Goal: Task Accomplishment & Management: Manage account settings

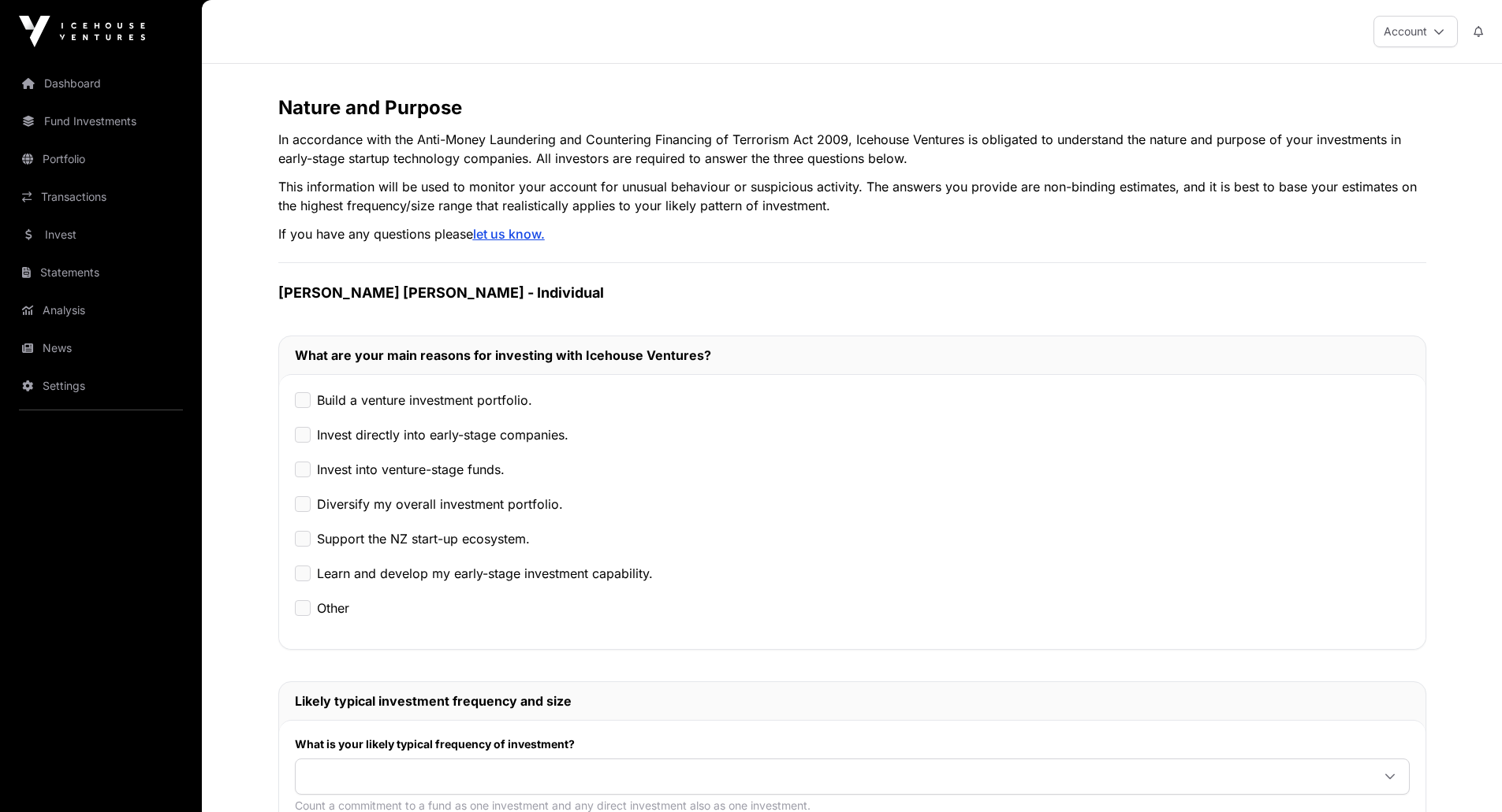
scroll to position [94, 0]
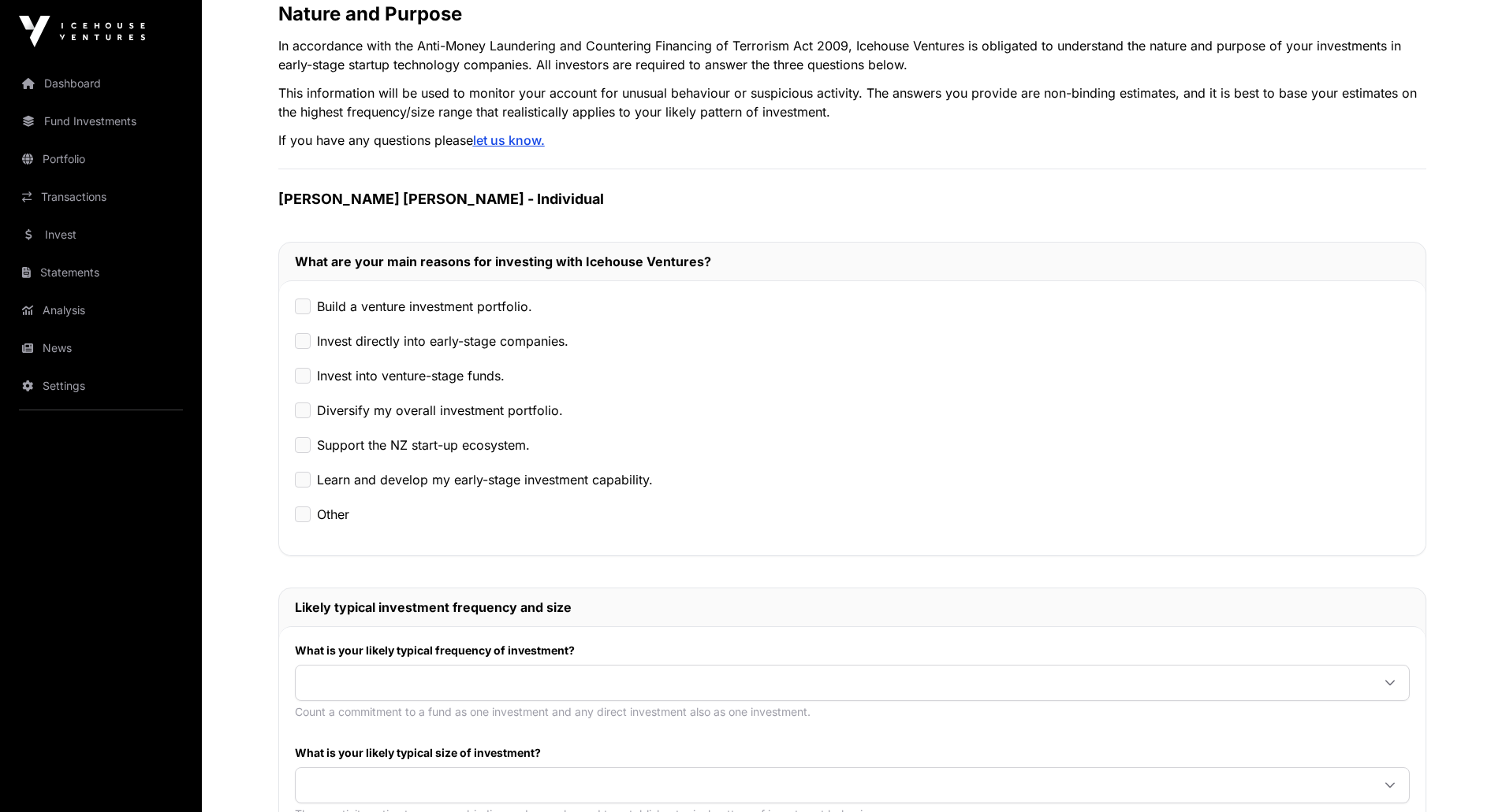
click at [423, 312] on label "Build a venture investment portfolio." at bounding box center [424, 306] width 215 height 19
click at [398, 350] on div "Build a venture investment portfolio. Invest directly into early-stage companie…" at bounding box center [852, 417] width 1146 height 275
click at [394, 346] on label "Invest directly into early-stage companies." at bounding box center [442, 340] width 252 height 19
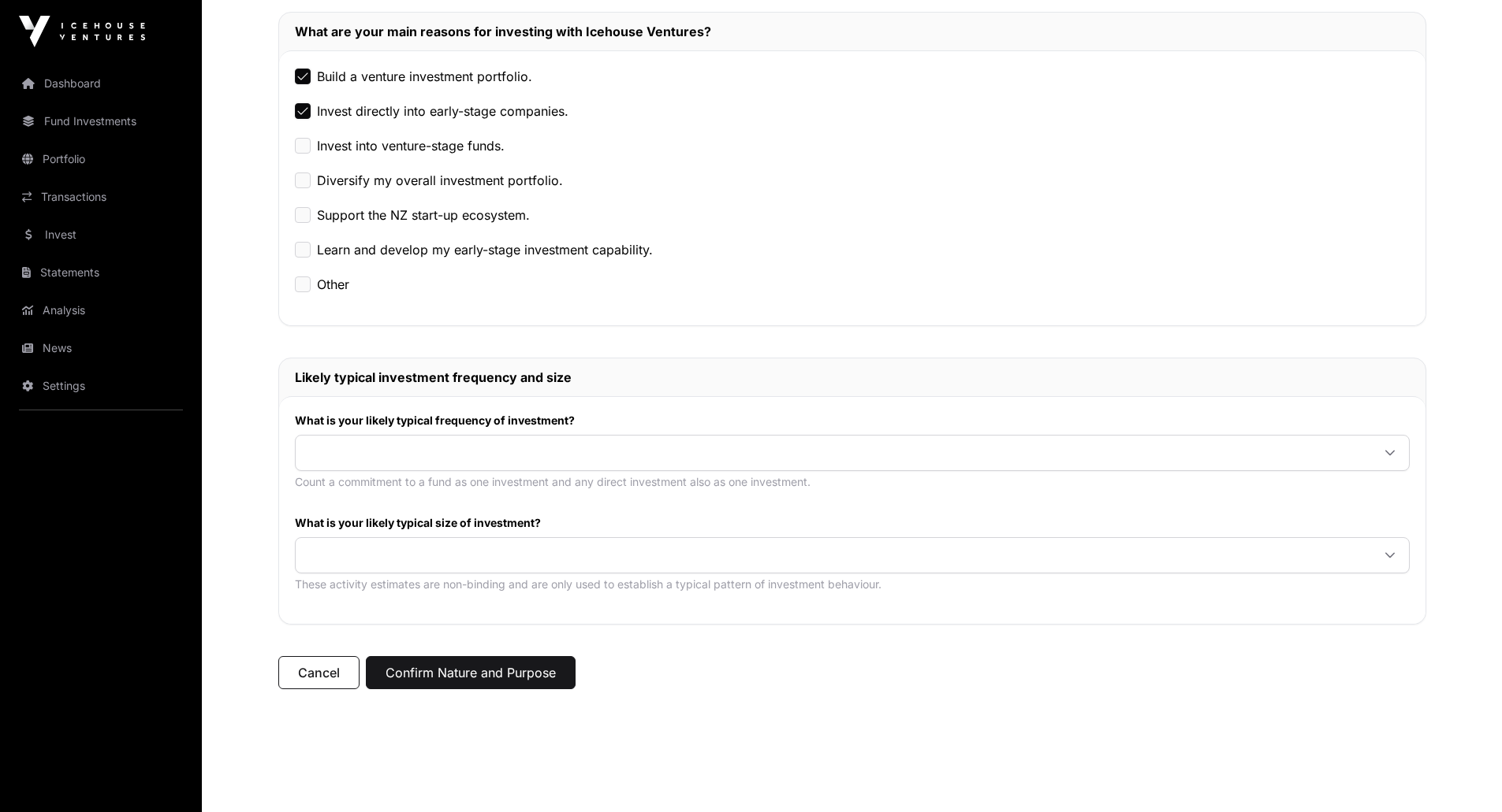
scroll to position [325, 0]
click at [508, 240] on label "Learn and develop my early-stage investment capability." at bounding box center [485, 249] width 336 height 19
click at [491, 443] on span at bounding box center [833, 452] width 1075 height 29
click at [503, 485] on span "Once or twice every two to five years" at bounding box center [419, 486] width 224 height 13
click at [503, 551] on span at bounding box center [833, 554] width 1075 height 29
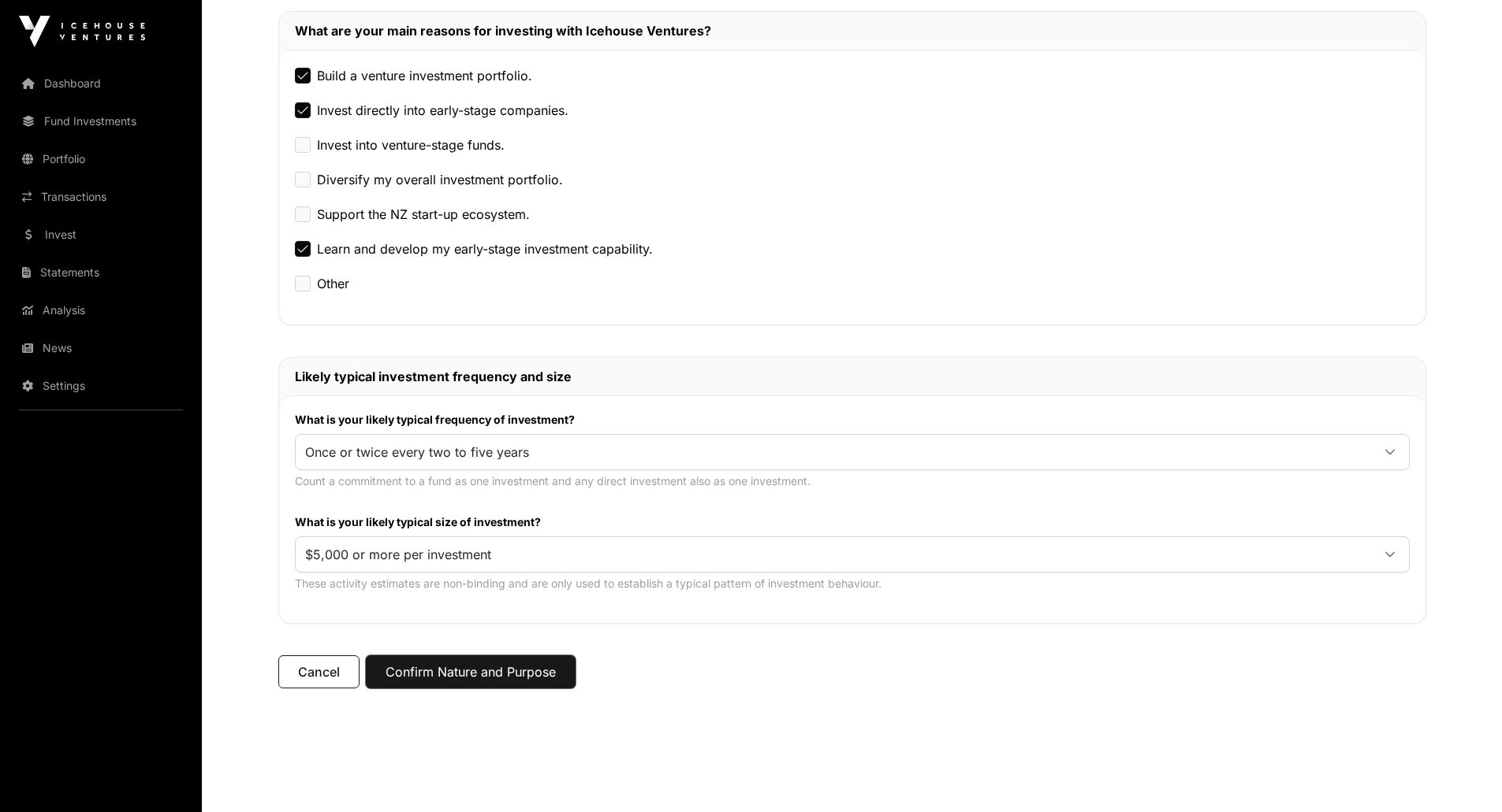
click at [483, 688] on button "Confirm Nature and Purpose" at bounding box center [471, 673] width 209 height 34
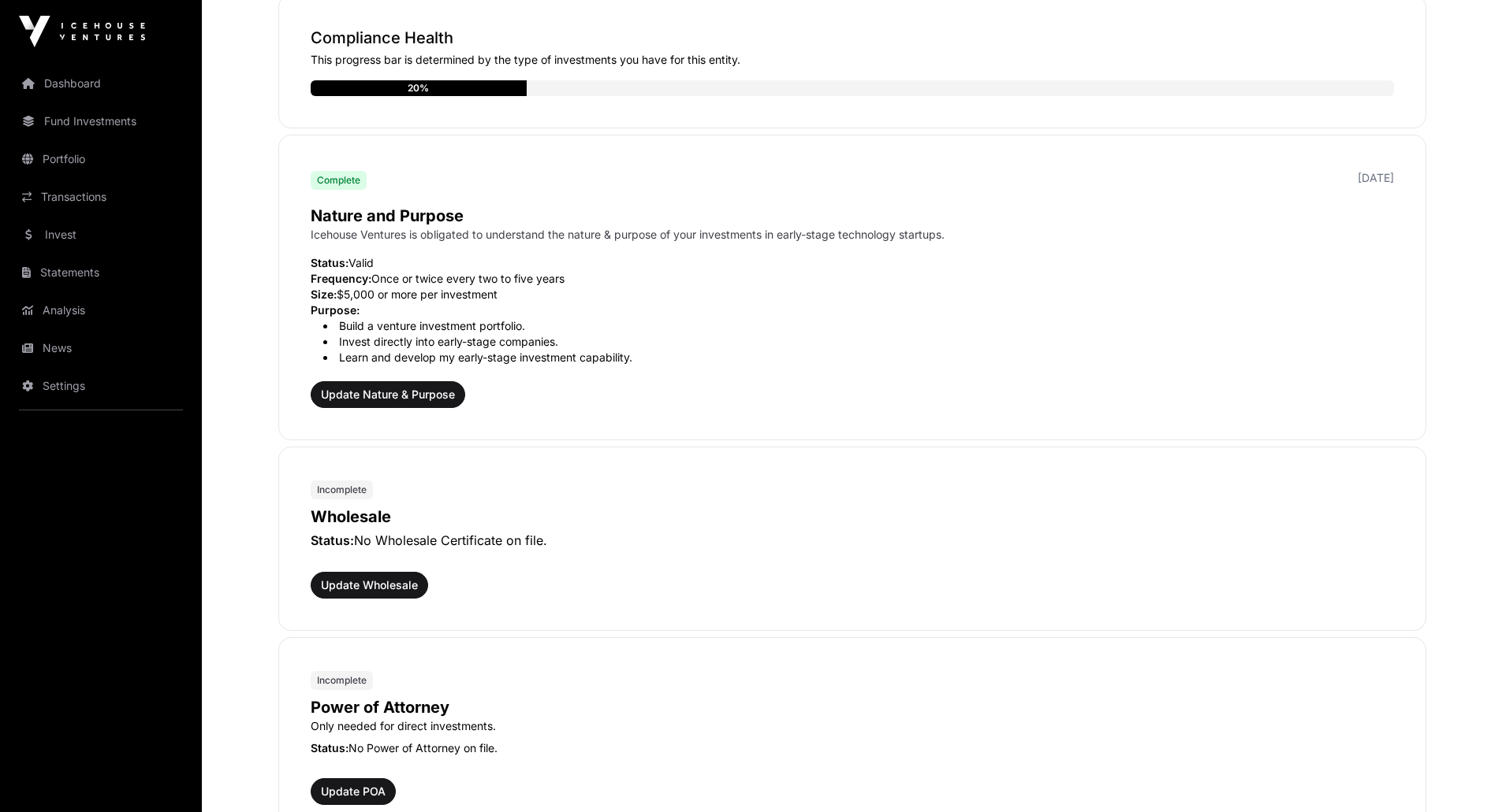
scroll to position [400, 0]
click at [366, 591] on span "Update Wholesale" at bounding box center [369, 585] width 97 height 16
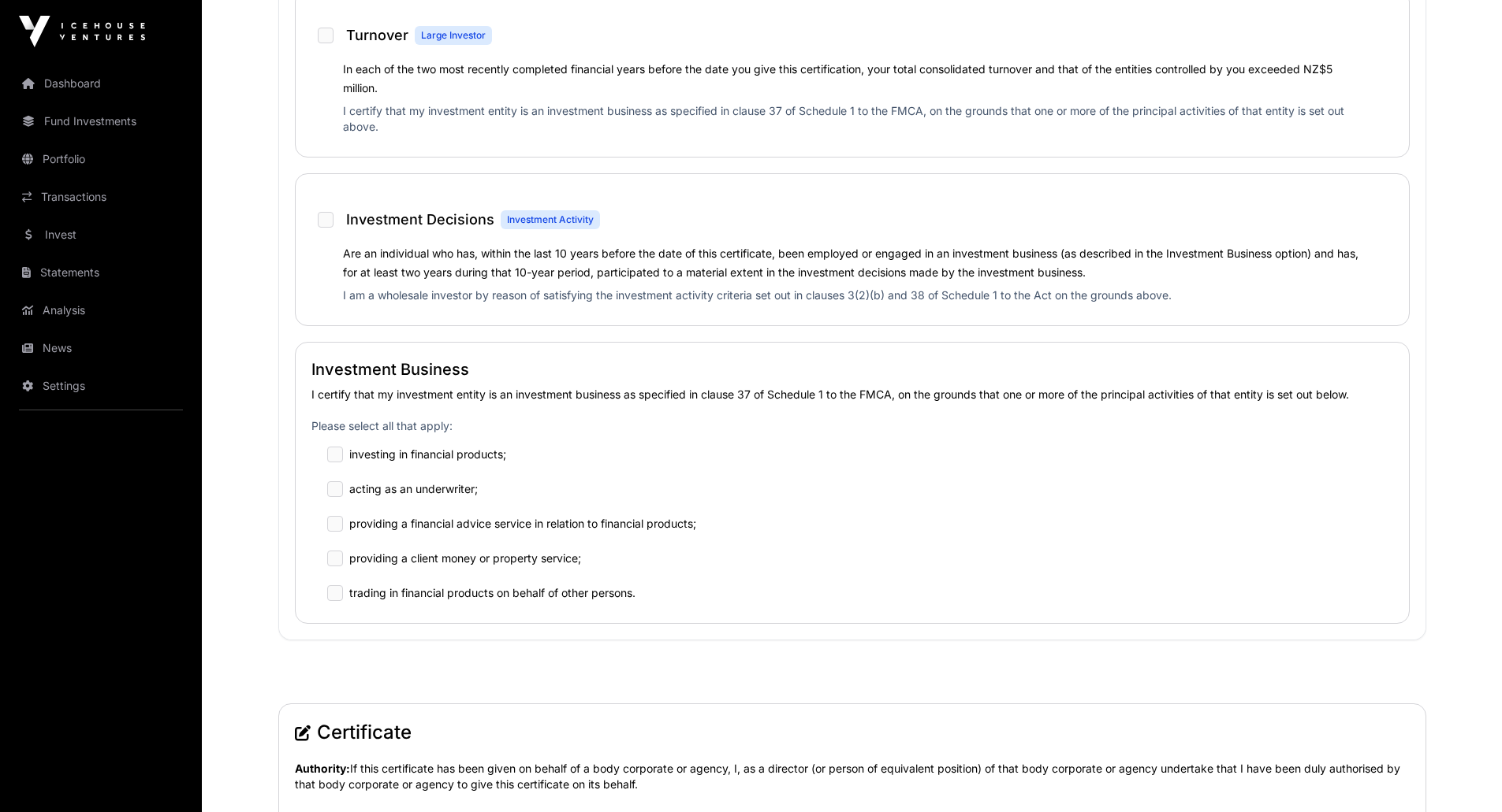
scroll to position [1152, 0]
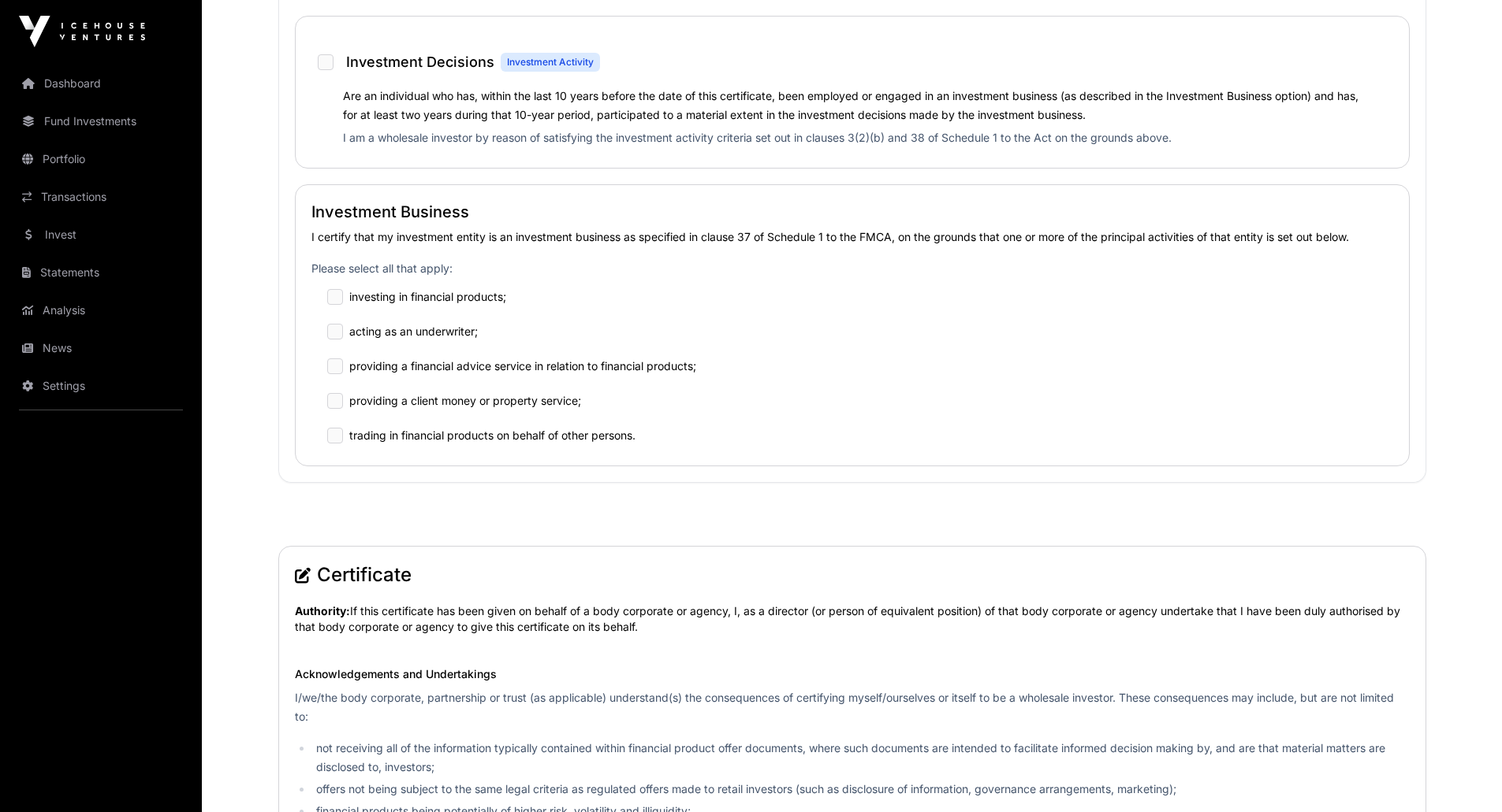
click at [581, 131] on p "I am a wholesale investor by reason of satisfying the investment activity crite…" at bounding box center [852, 141] width 1018 height 22
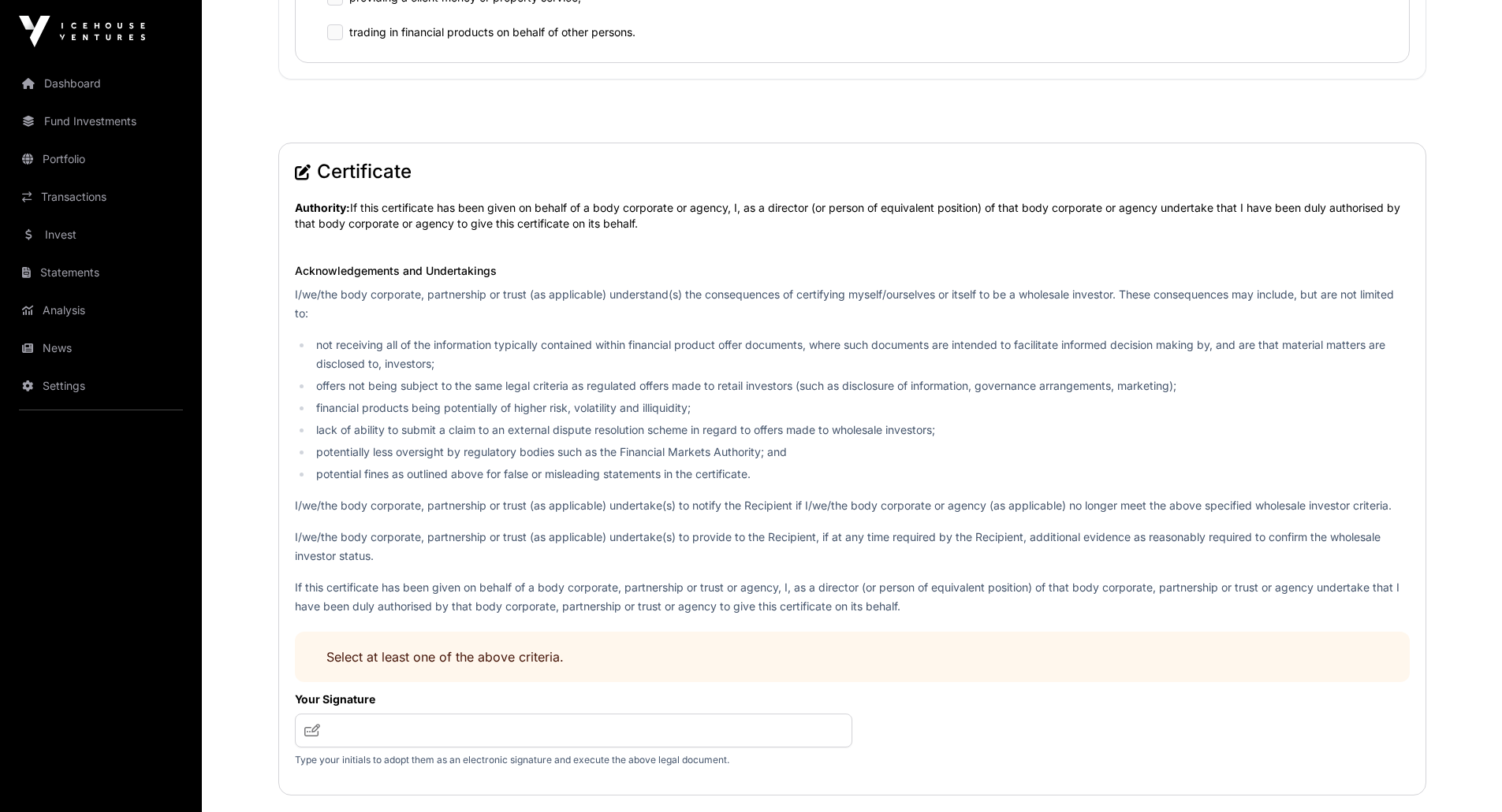
scroll to position [1642, 0]
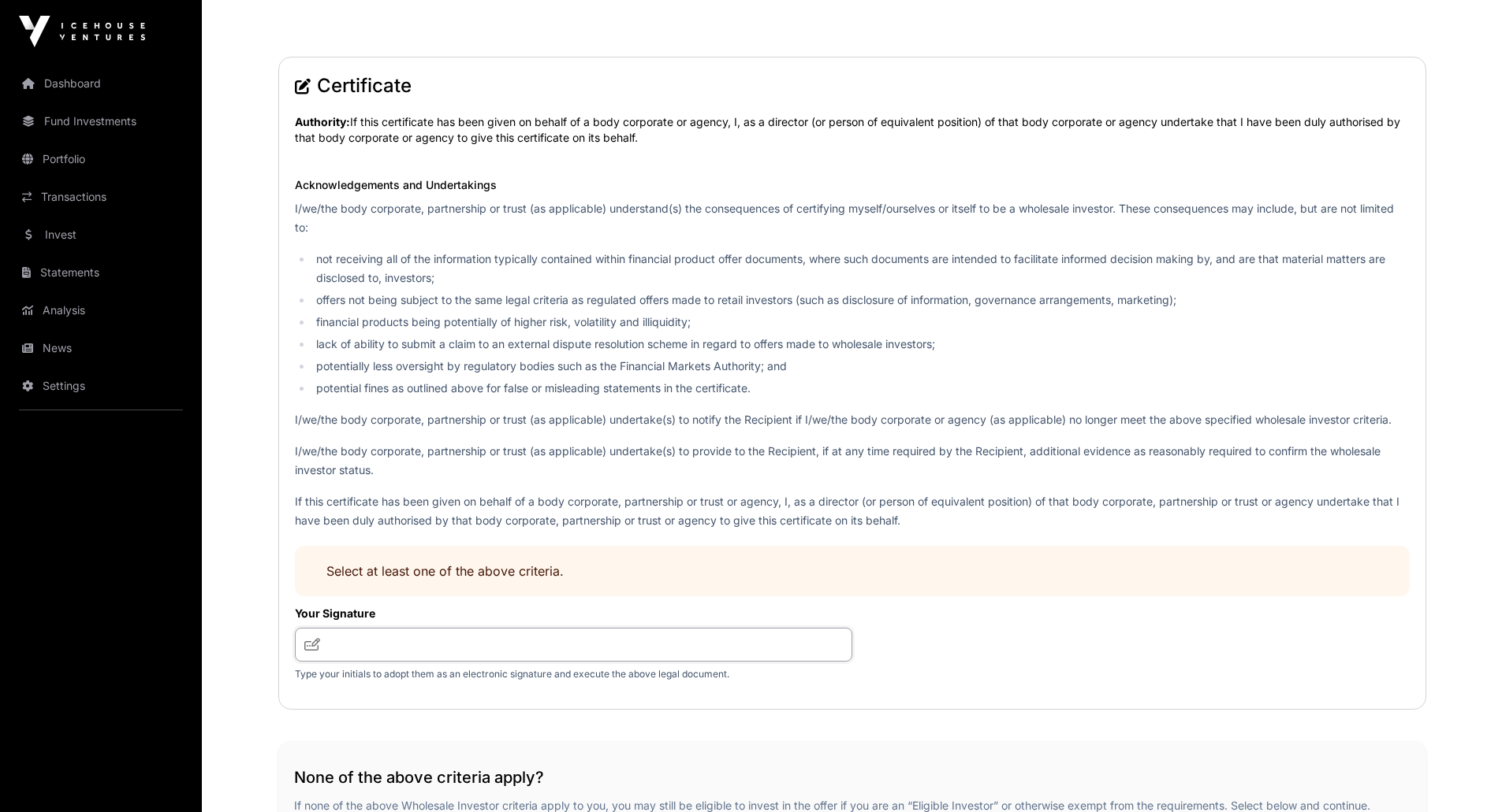
click at [523, 644] on input "text" at bounding box center [573, 645] width 558 height 34
type input "***"
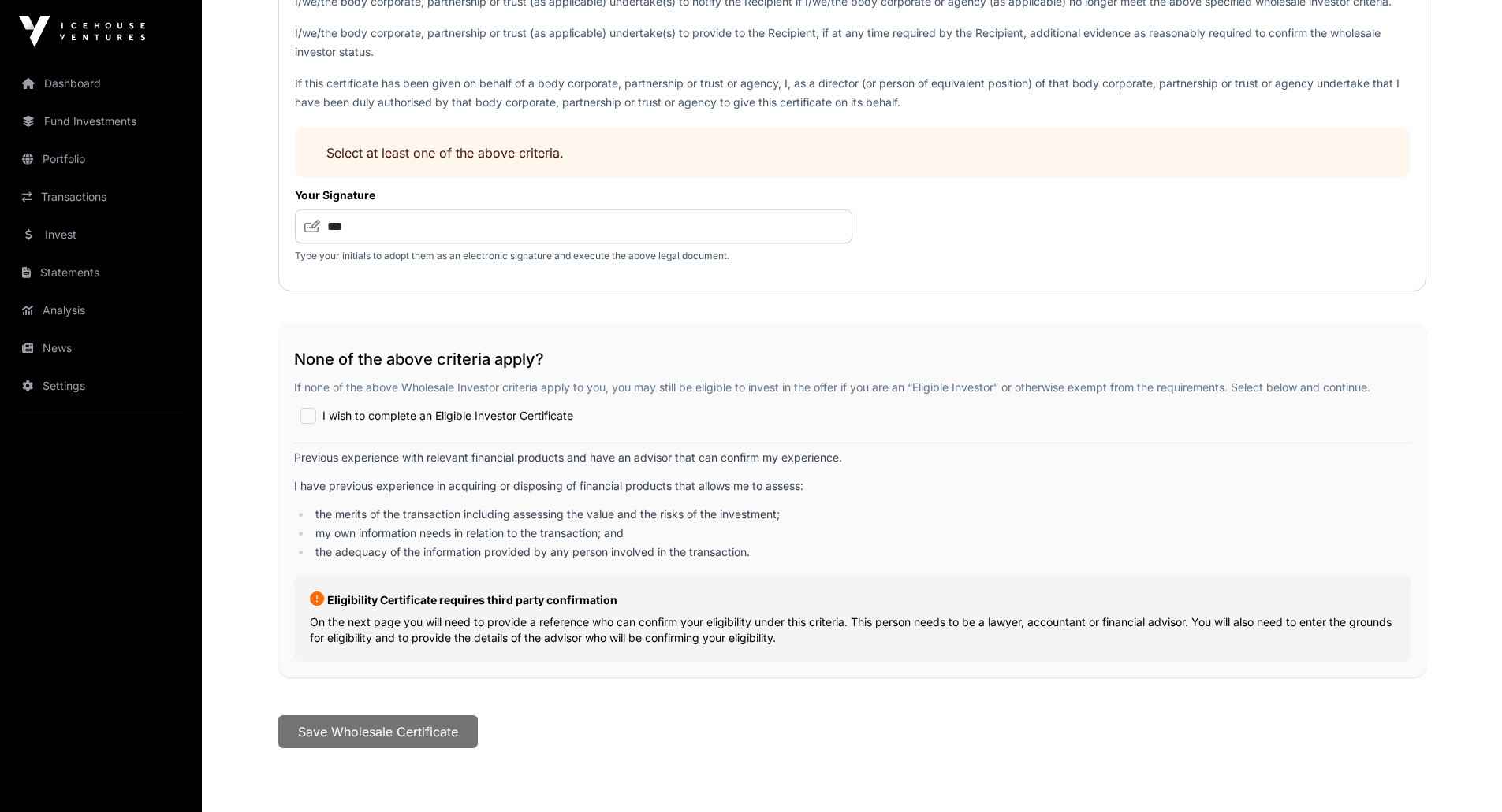
scroll to position [2061, 0]
click at [325, 414] on span "I wish to complete an Eligible Investor Certificate" at bounding box center [448, 415] width 251 height 16
click at [373, 730] on button "Save Wholesale Certificate" at bounding box center [378, 731] width 199 height 34
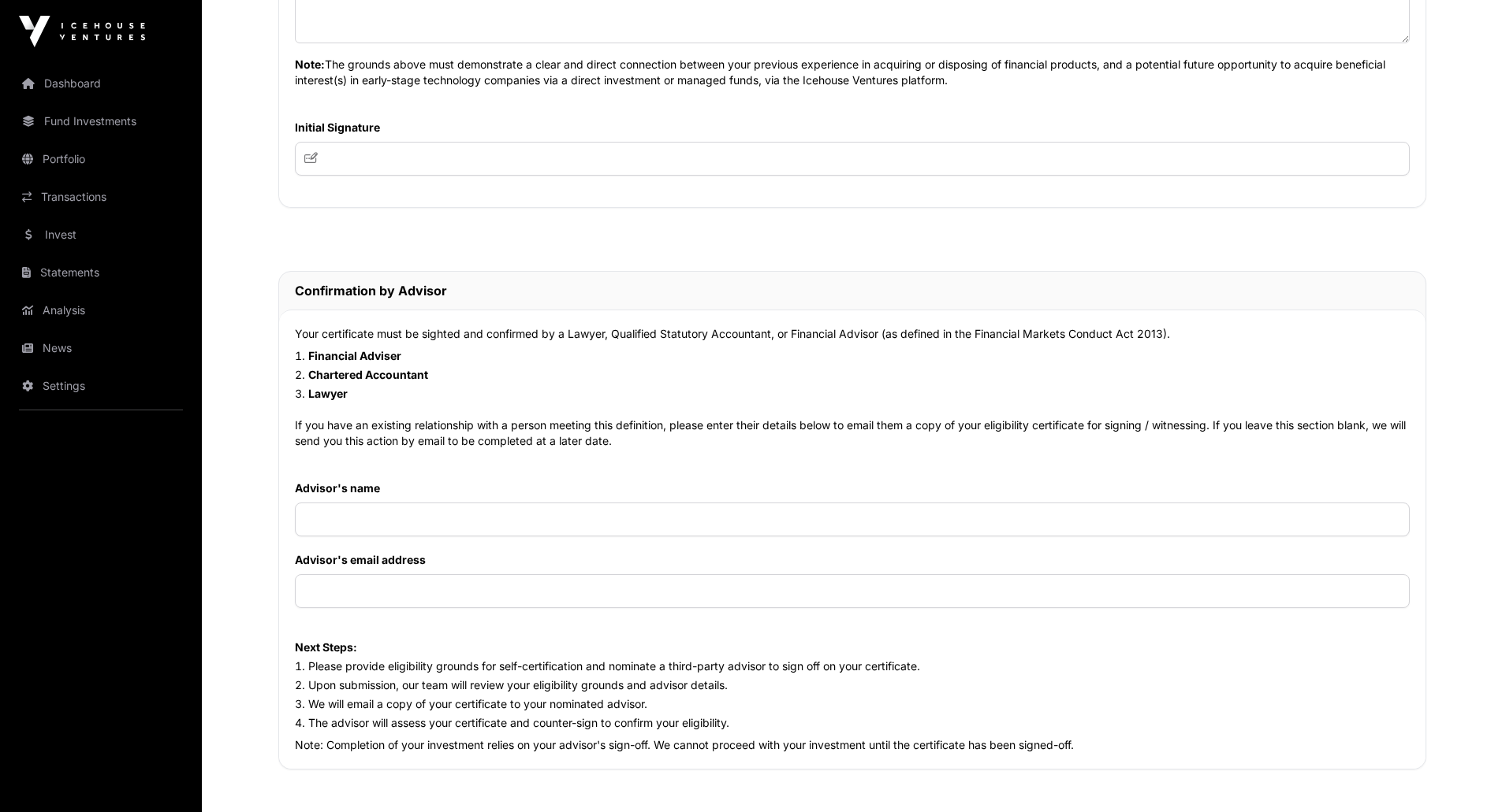
scroll to position [1051, 0]
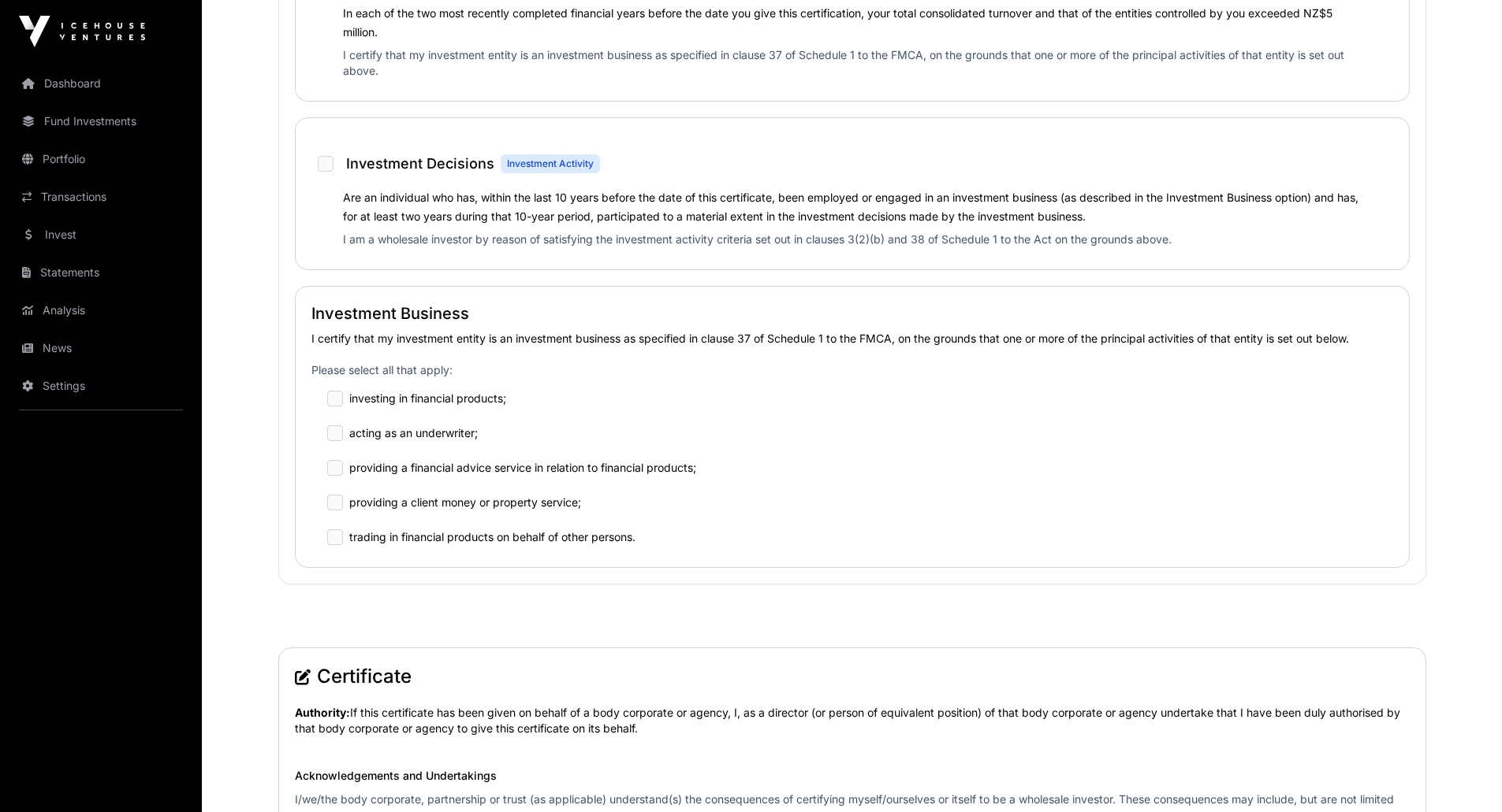
scroll to position [2061, 0]
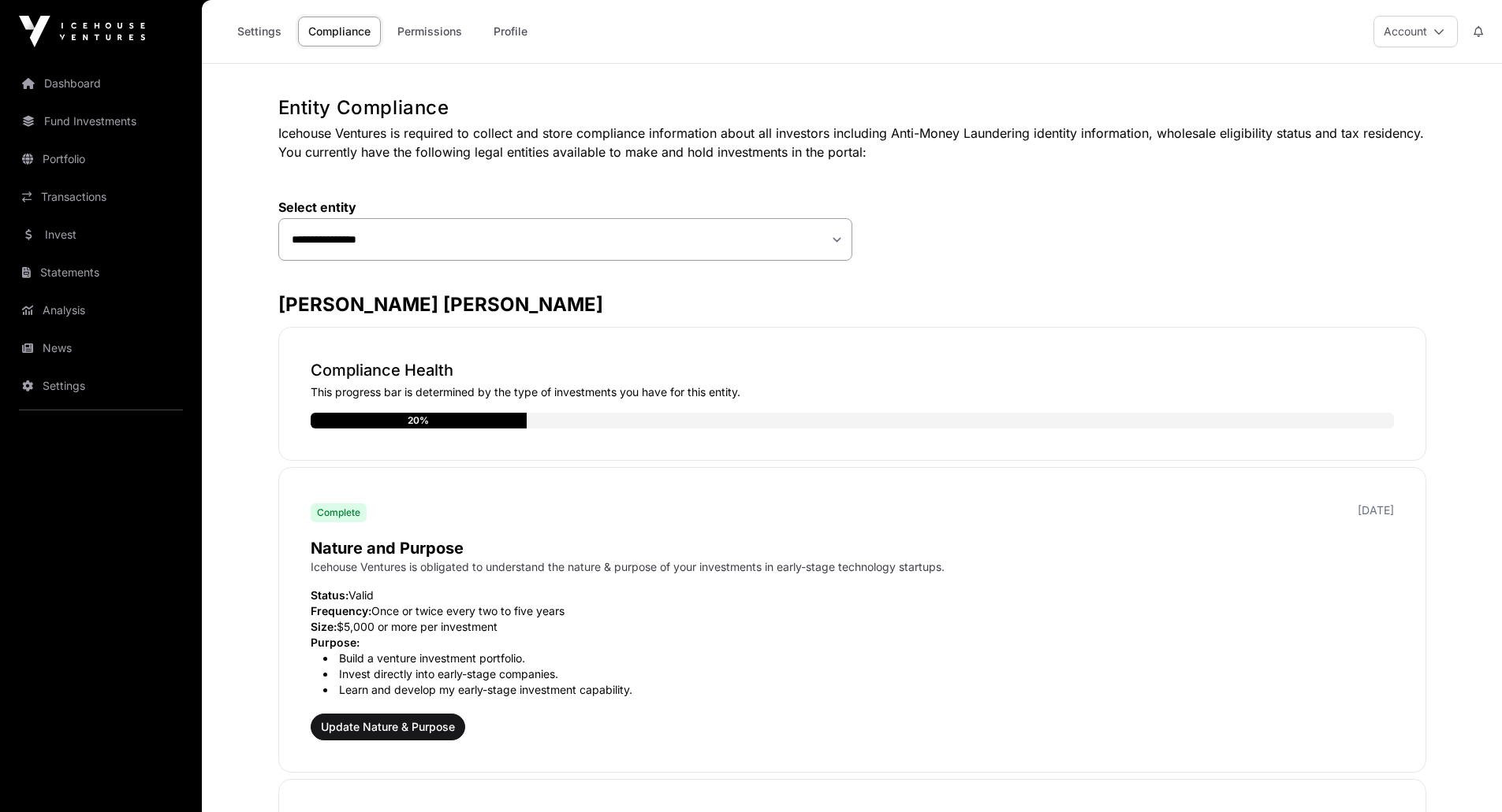
click at [96, 244] on link "Invest" at bounding box center [101, 234] width 177 height 35
click at [69, 236] on link "Invest" at bounding box center [101, 234] width 177 height 35
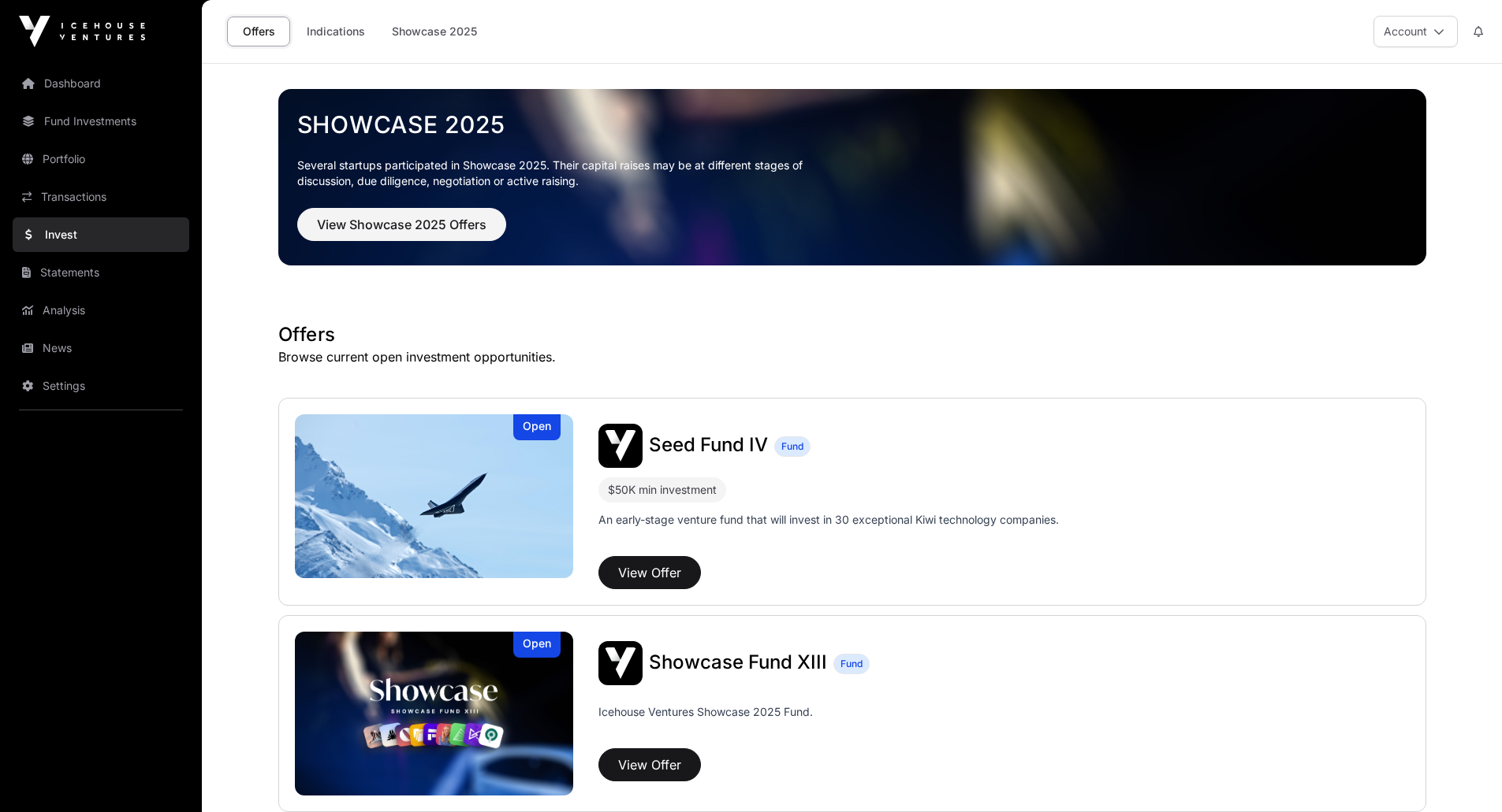
click at [453, 37] on link "Showcase 2025" at bounding box center [434, 32] width 106 height 30
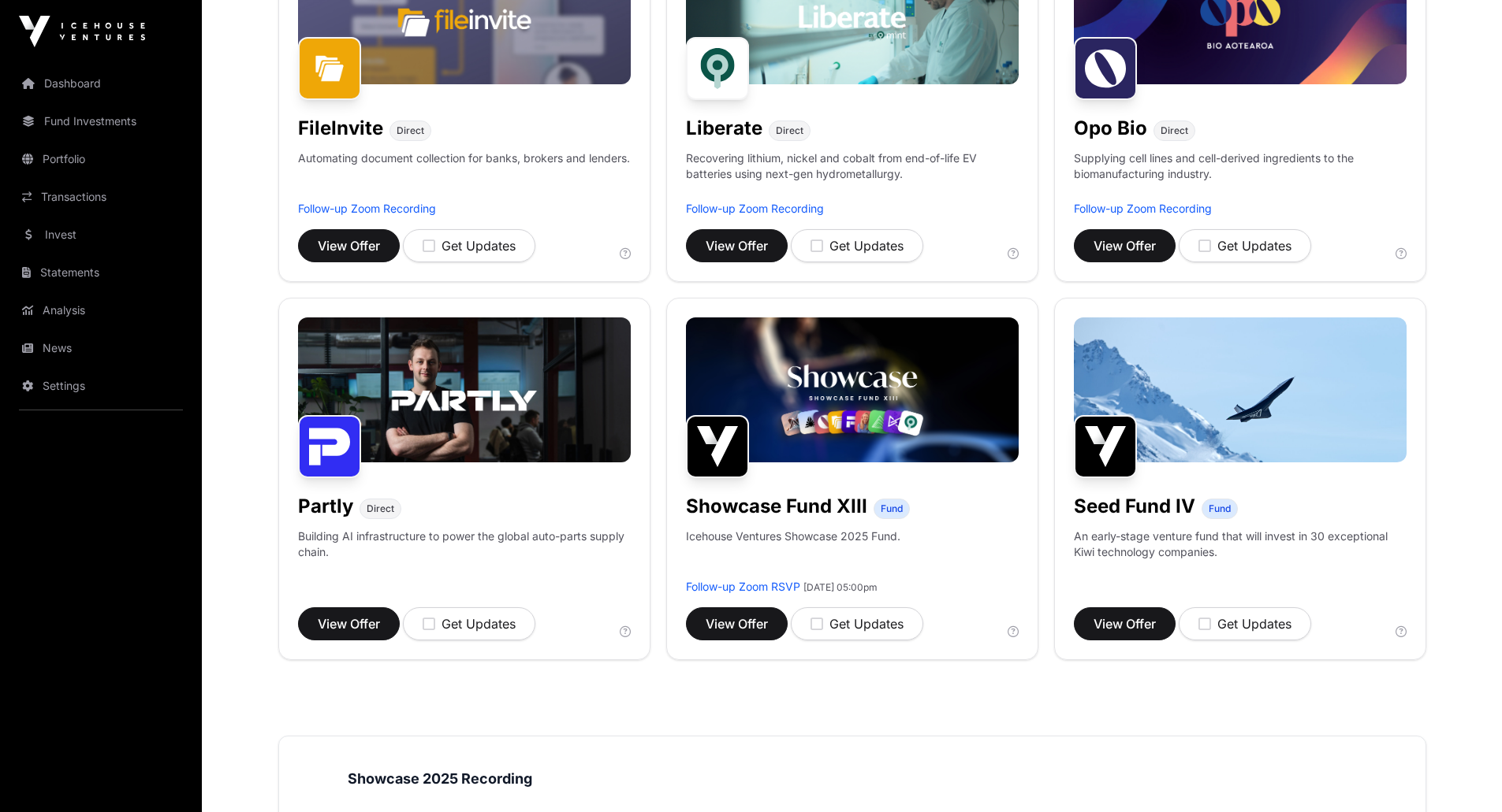
scroll to position [709, 0]
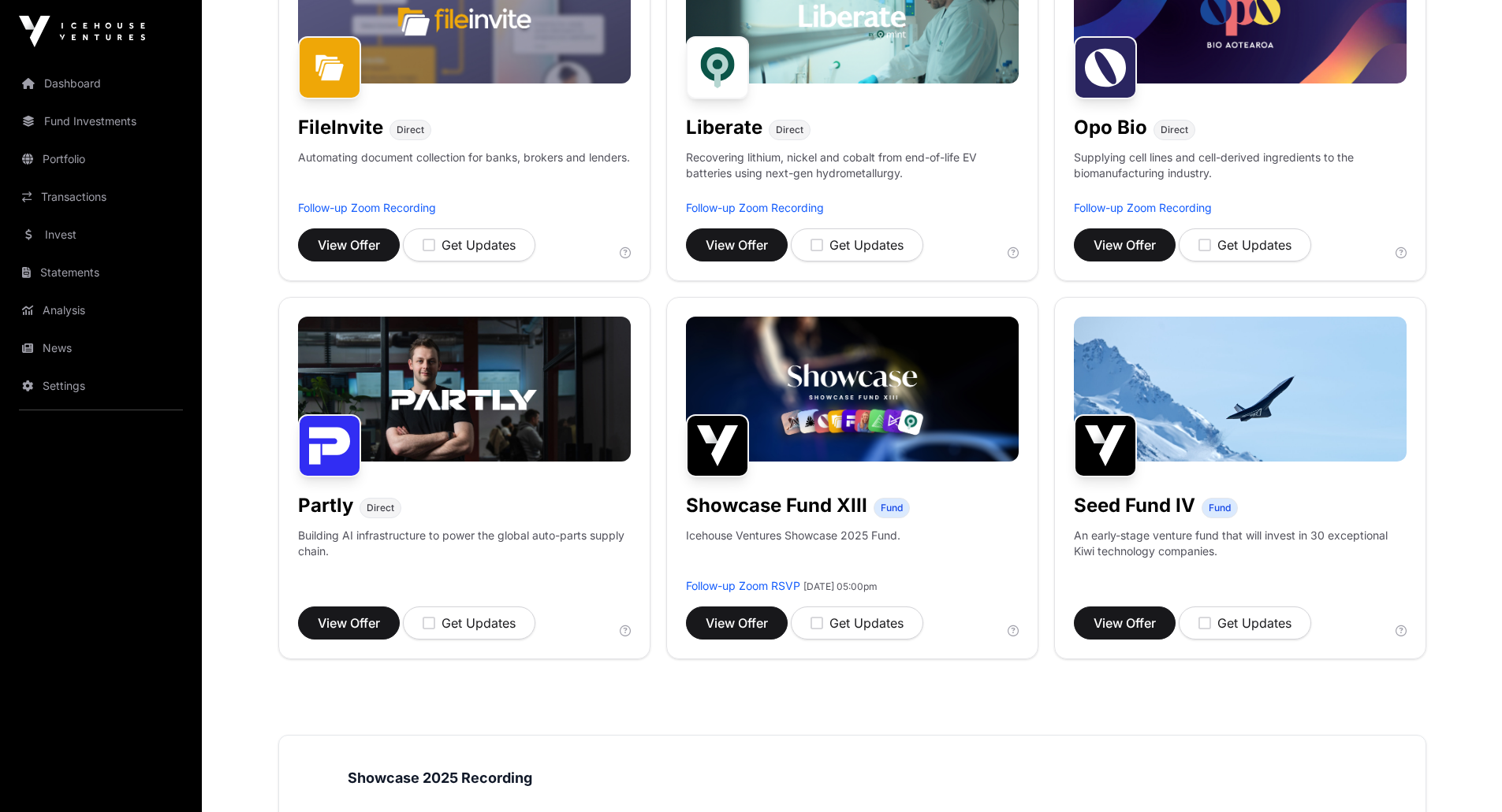
click at [1101, 503] on h1 "Seed Fund IV" at bounding box center [1134, 506] width 121 height 26
click at [1145, 424] on img at bounding box center [1239, 389] width 333 height 145
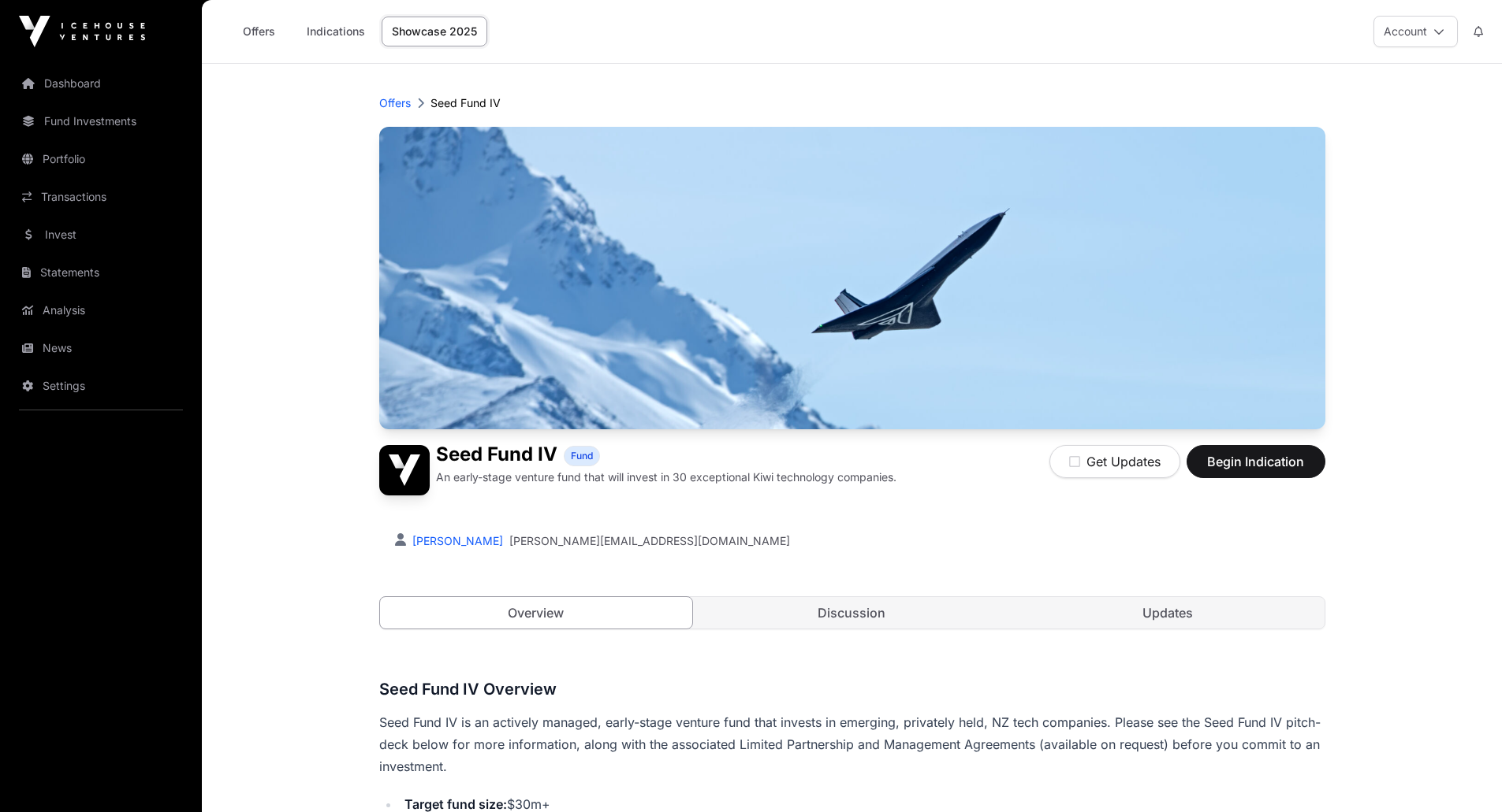
click at [57, 308] on link "Analysis" at bounding box center [101, 310] width 177 height 35
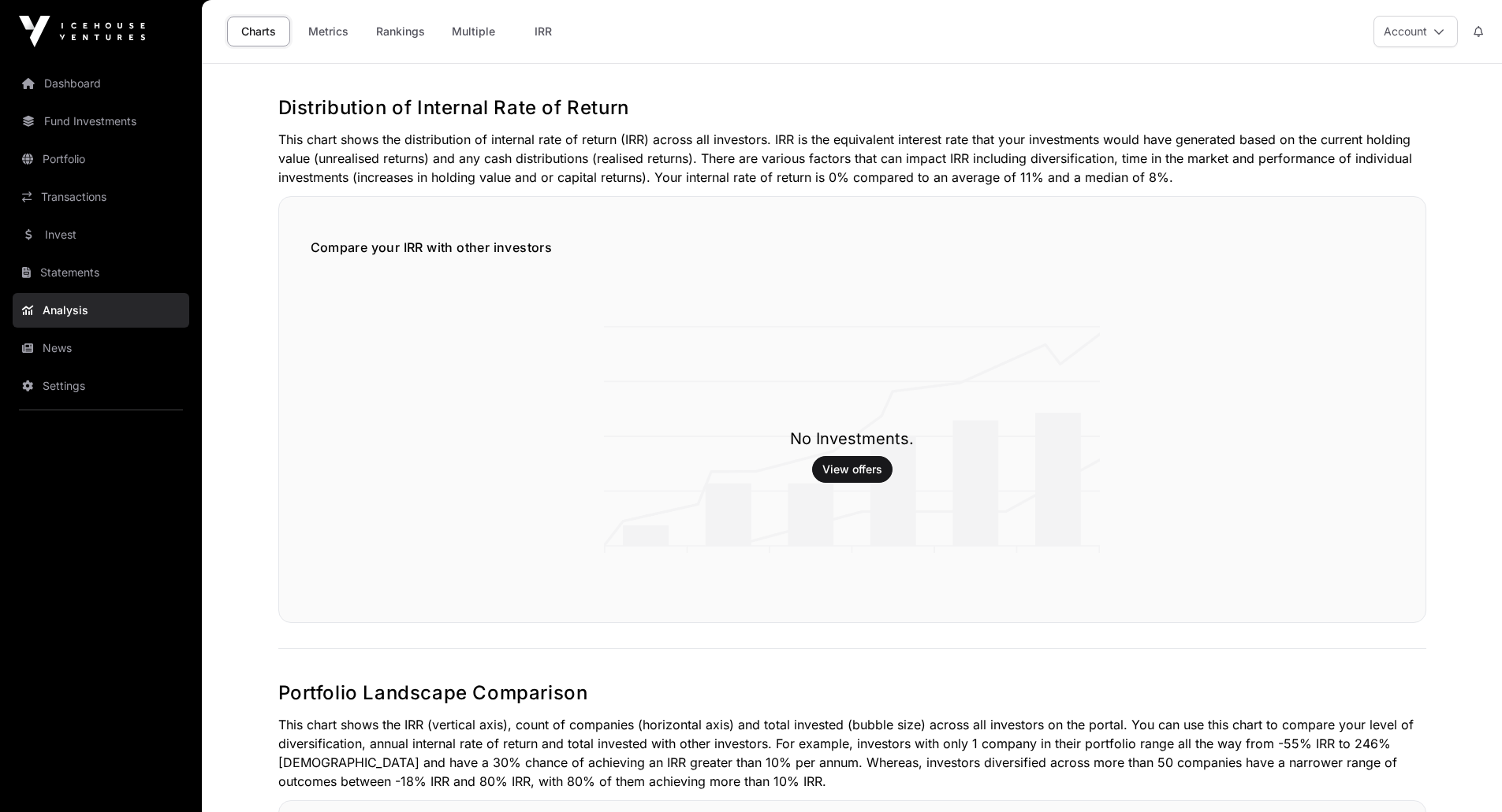
click at [353, 36] on link "Metrics" at bounding box center [328, 32] width 63 height 30
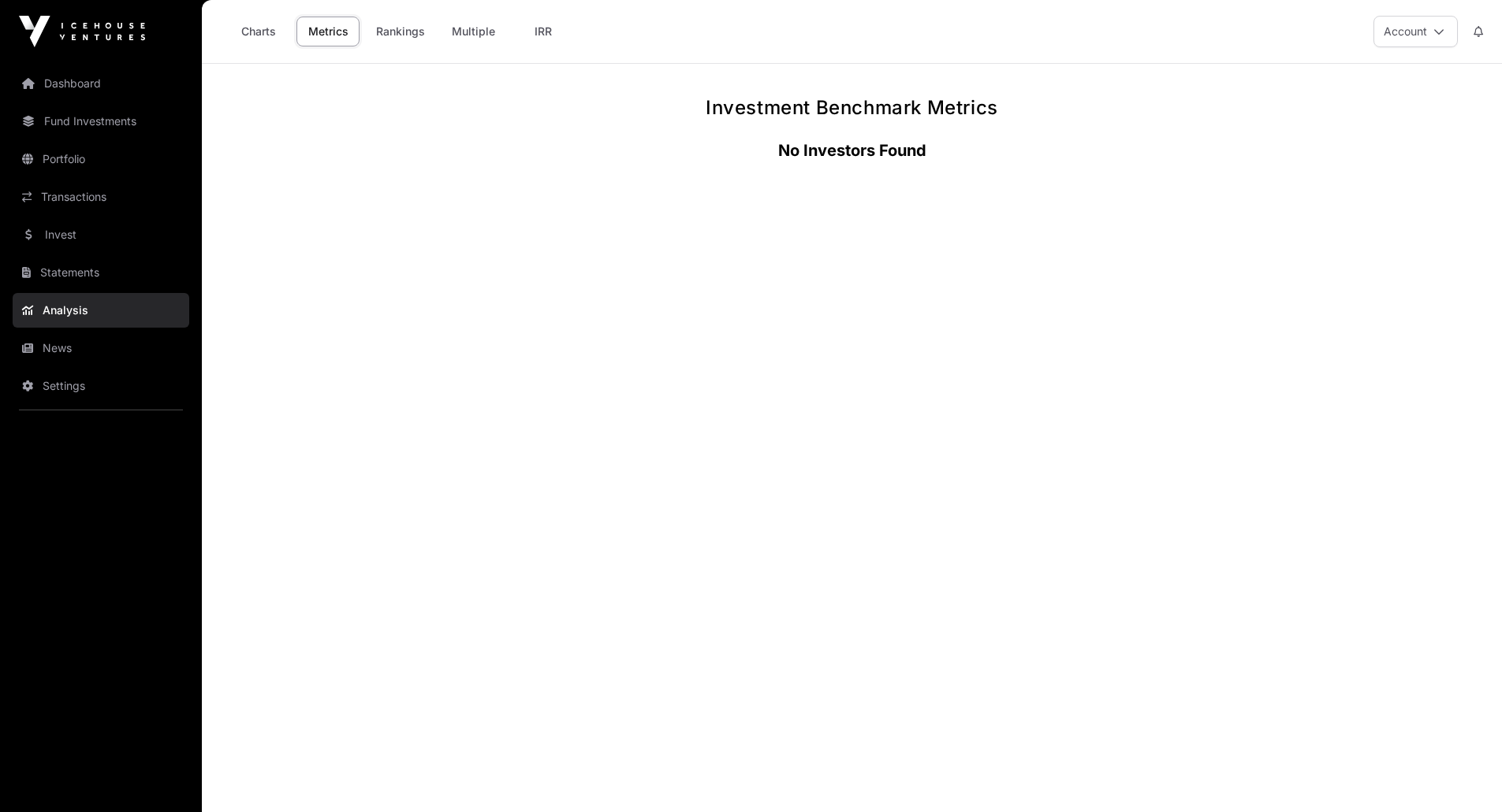
click at [402, 33] on link "Rankings" at bounding box center [401, 32] width 69 height 30
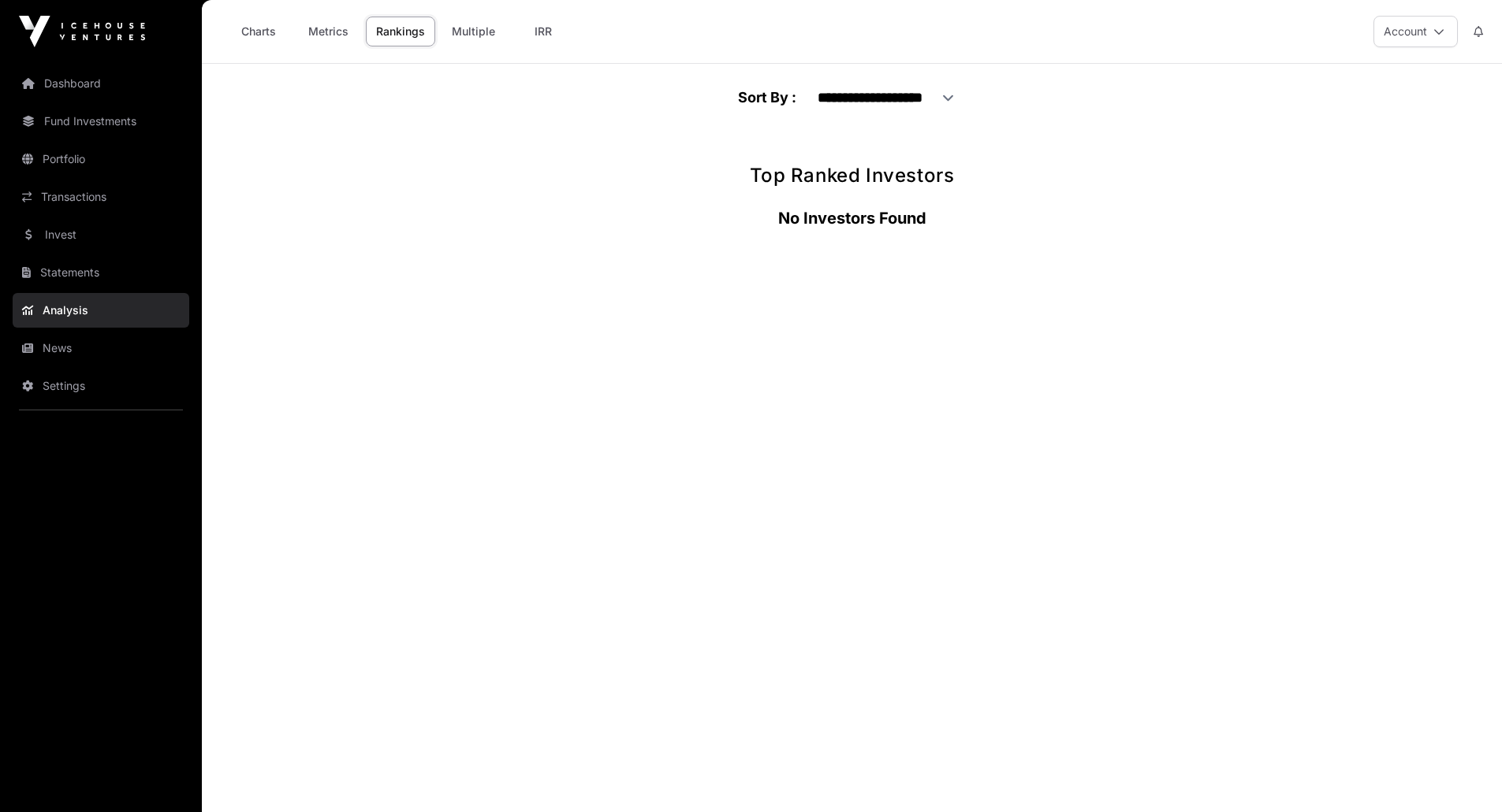
click at [444, 26] on link "Multiple" at bounding box center [473, 32] width 64 height 30
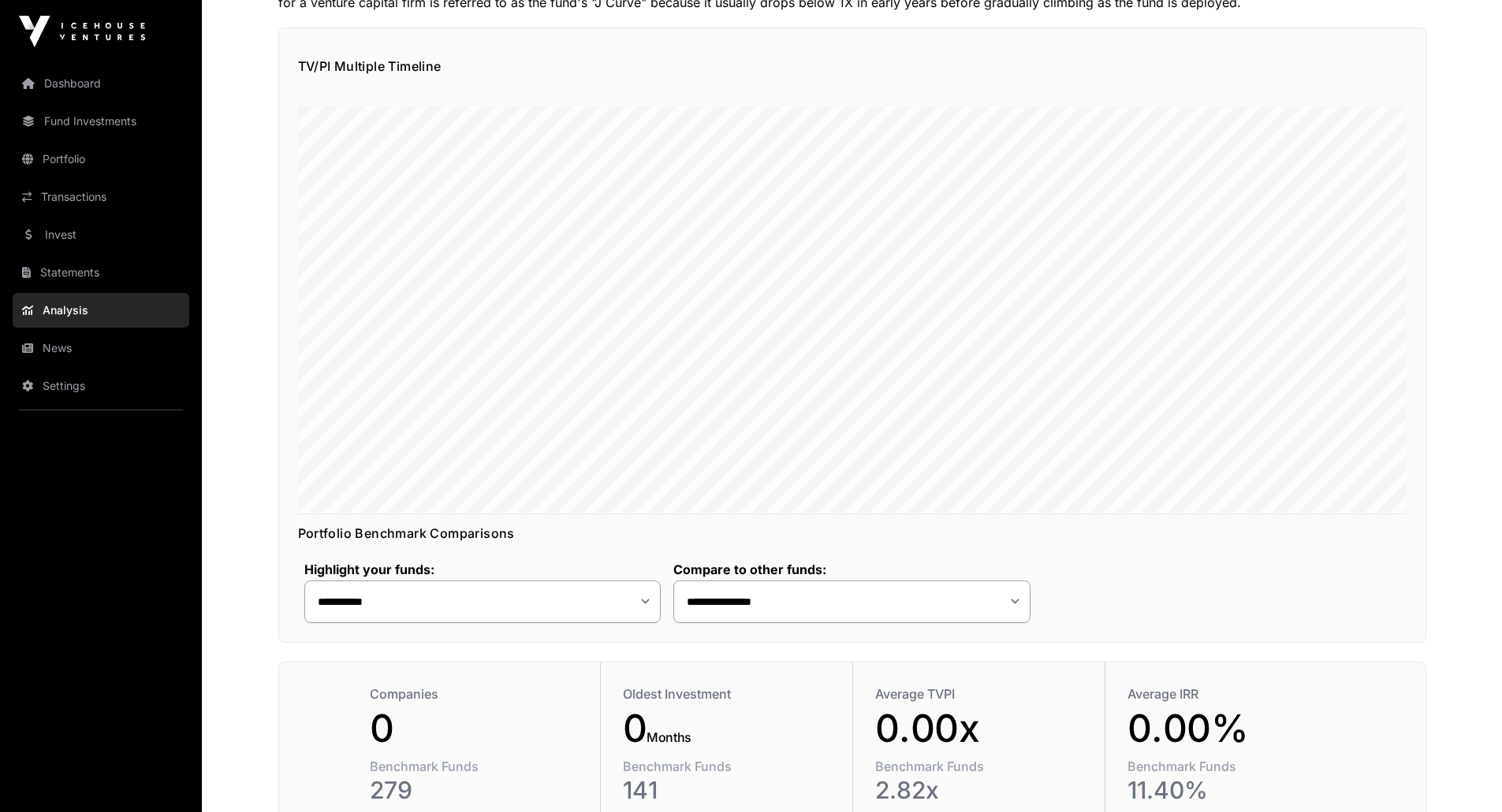
scroll to position [176, 0]
click at [562, 601] on select "**********" at bounding box center [483, 601] width 357 height 42
click at [675, 600] on select "**********" at bounding box center [852, 601] width 357 height 42
click at [673, 580] on select "**********" at bounding box center [852, 601] width 357 height 42
select select "*"
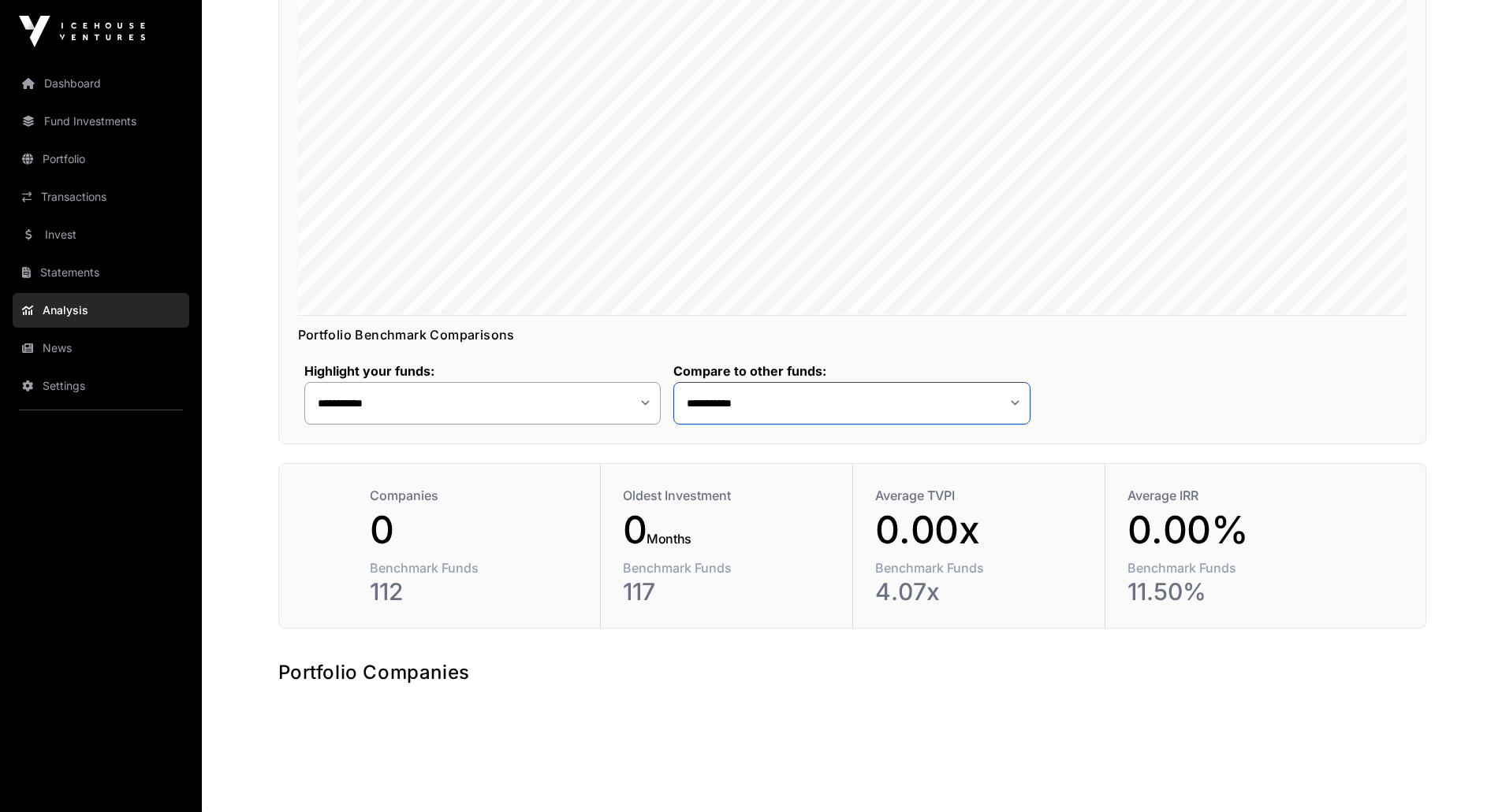
scroll to position [379, 0]
